Goal: Find specific page/section: Find specific page/section

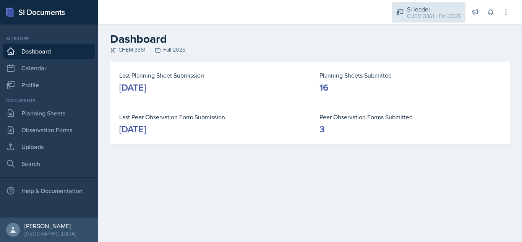
click at [415, 13] on div "CHEM 3361 / Fall 2025" at bounding box center [434, 16] width 54 height 8
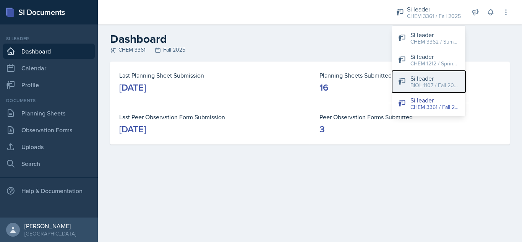
click at [419, 87] on div "BIOL 1107 / Fall 2025" at bounding box center [434, 85] width 49 height 8
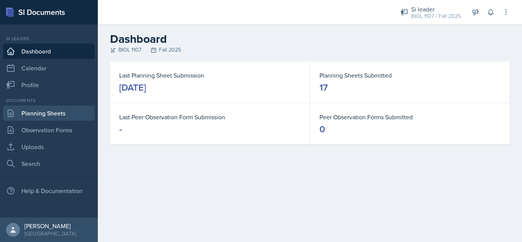
click at [47, 115] on link "Planning Sheets" at bounding box center [49, 112] width 92 height 15
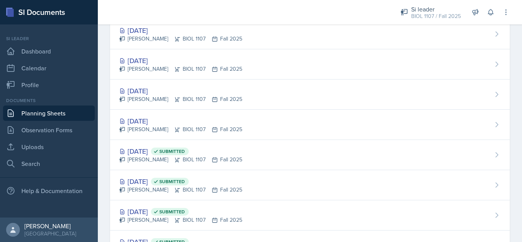
scroll to position [246, 0]
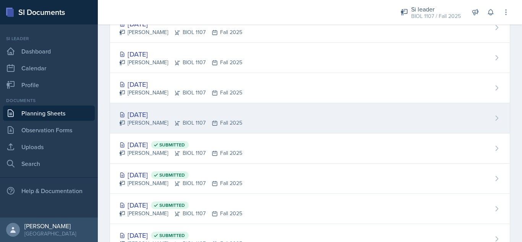
click at [266, 122] on div "[DATE] [PERSON_NAME] BIOL 1107 Fall 2025" at bounding box center [310, 118] width 400 height 30
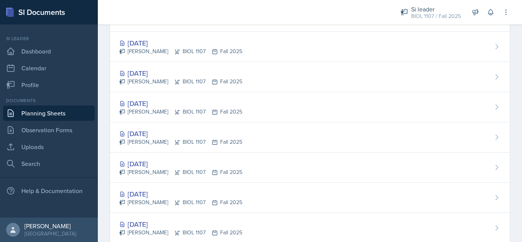
scroll to position [146, 0]
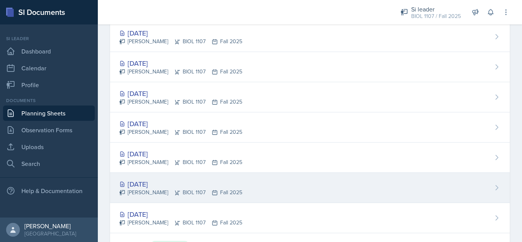
click at [384, 182] on div "[DATE] [PERSON_NAME] BIOL 1107 Fall 2025" at bounding box center [310, 188] width 400 height 30
